Goal: Check status: Check status

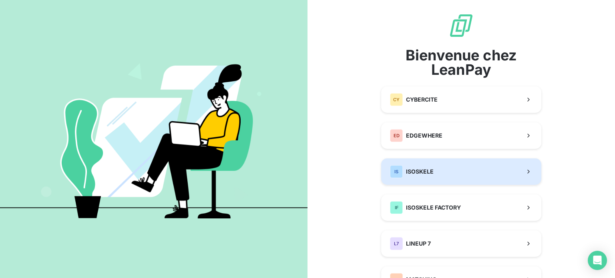
click at [425, 177] on div "IS ISOSKELE" at bounding box center [412, 171] width 44 height 13
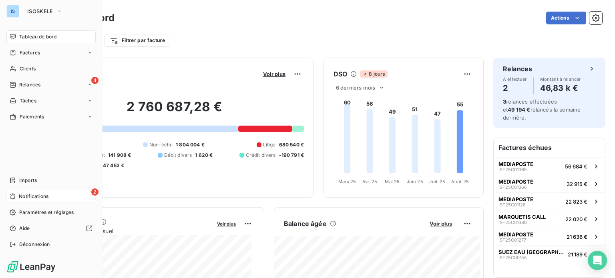
click at [20, 194] on span "Notifications" at bounding box center [34, 196] width 30 height 7
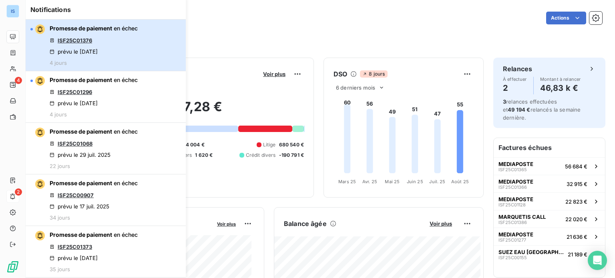
click at [131, 56] on div "Promesse de paiement en échec ISF25C01376 prévu le [DATE] 4 jours" at bounding box center [94, 45] width 88 height 42
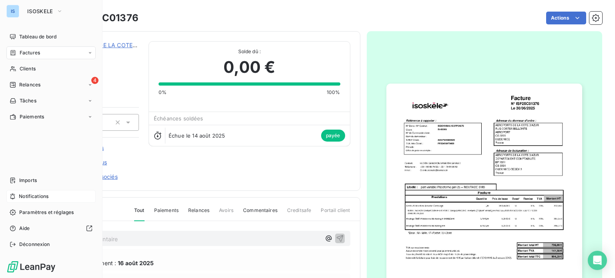
click at [27, 195] on span "Notifications" at bounding box center [34, 196] width 30 height 7
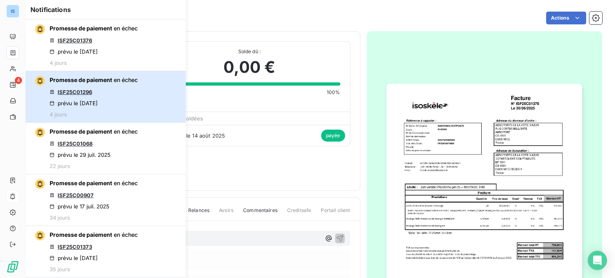
click at [131, 97] on div "Promesse de paiement en échec ISF25C01296 prévu le [DATE] 4 jours" at bounding box center [94, 97] width 88 height 42
